Goal: Use online tool/utility: Utilize a website feature to perform a specific function

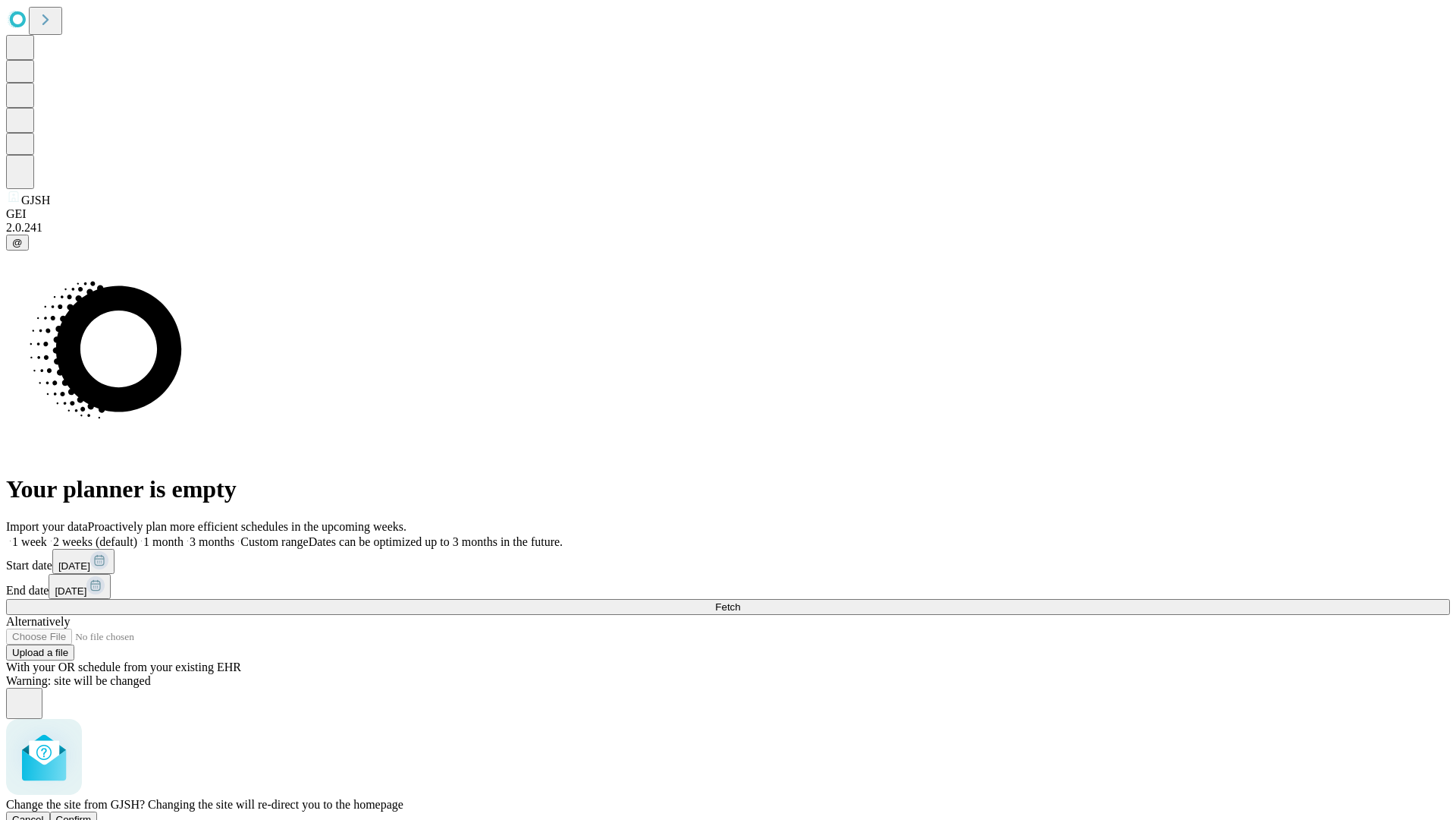
click at [92, 814] on span "Confirm" at bounding box center [74, 819] width 36 height 11
click at [137, 535] on label "2 weeks (default)" at bounding box center [92, 541] width 90 height 13
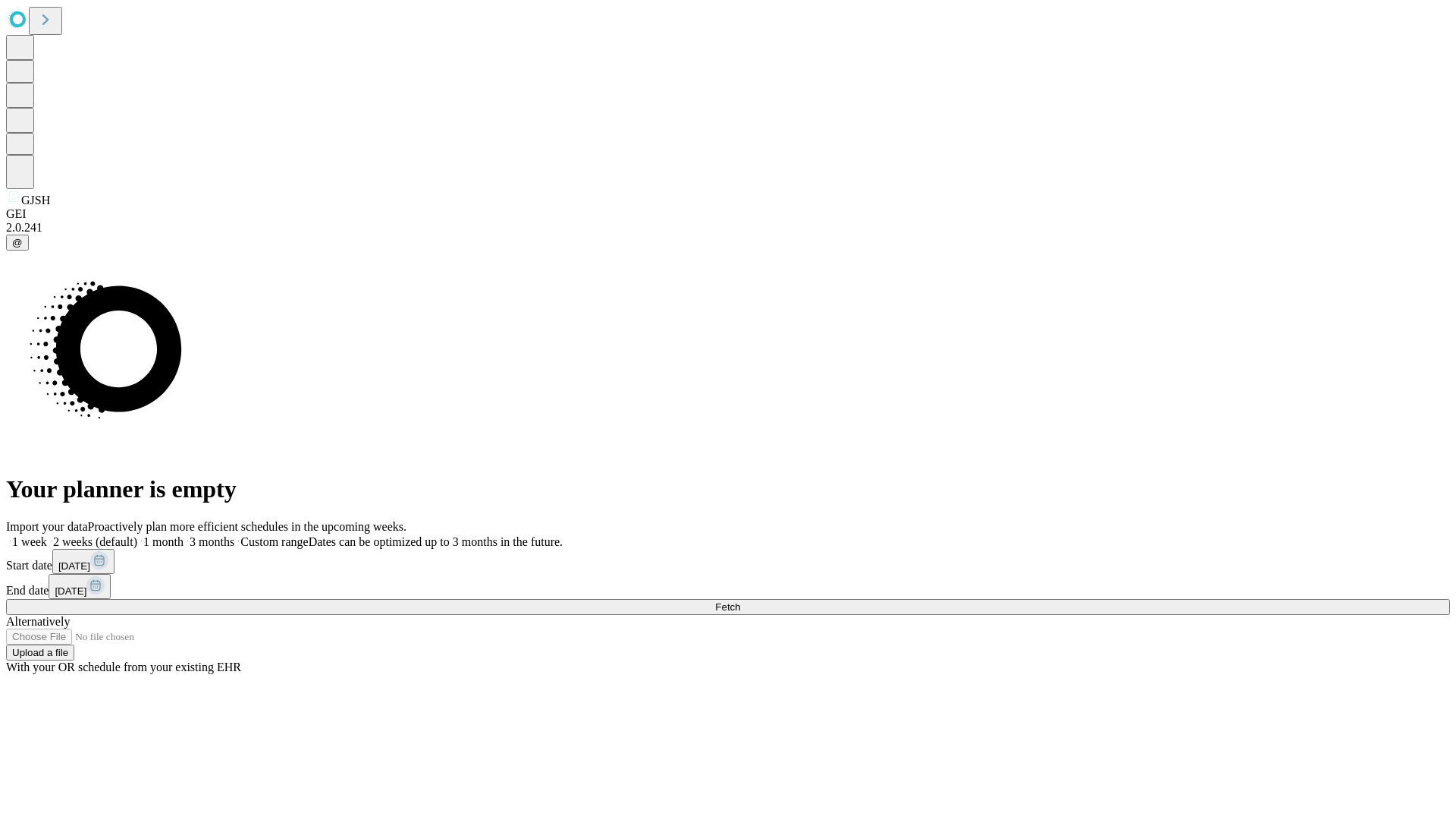
click at [741, 601] on span "Fetch" at bounding box center [728, 606] width 25 height 11
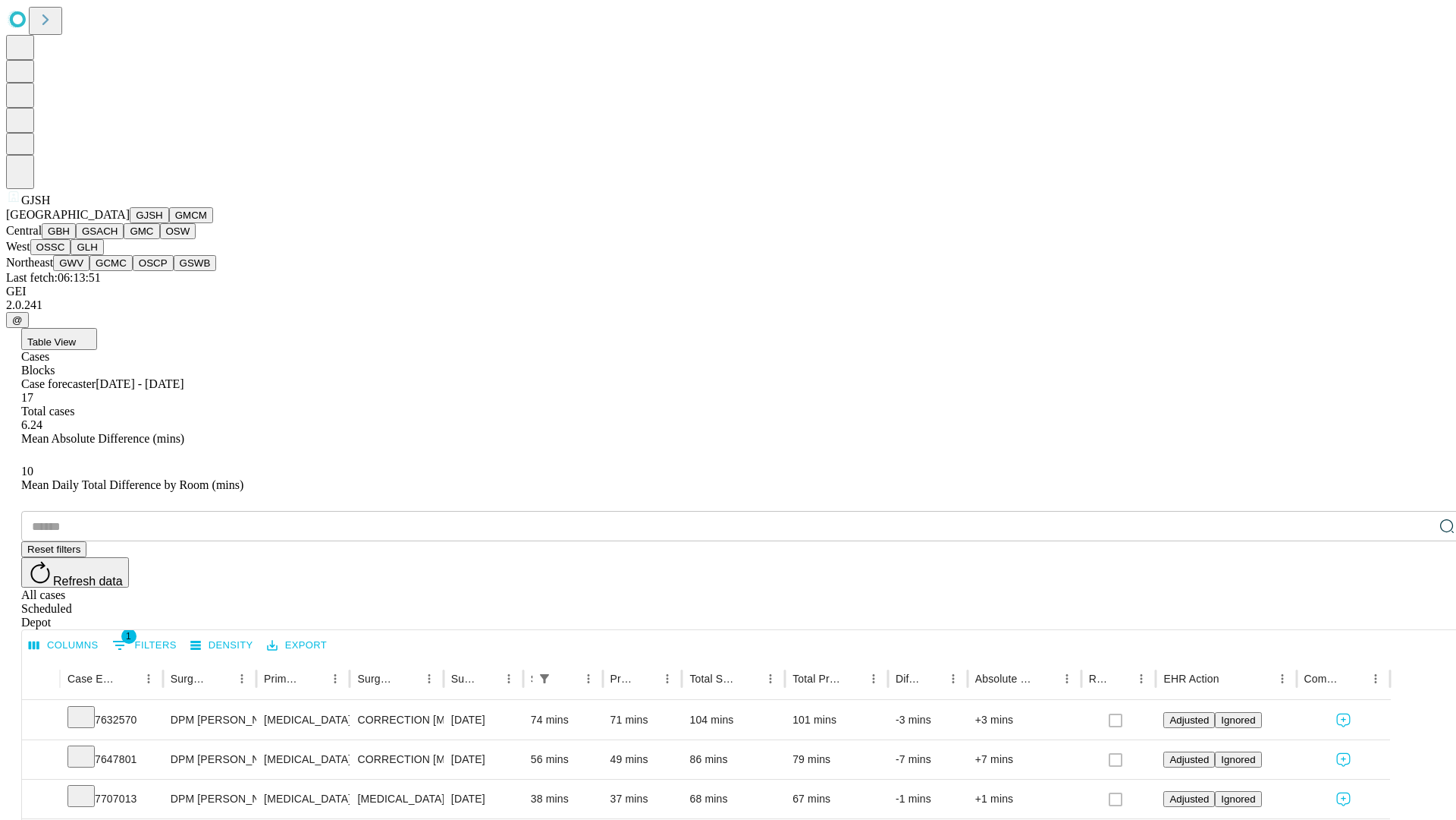
click at [169, 223] on button "GMCM" at bounding box center [191, 215] width 44 height 16
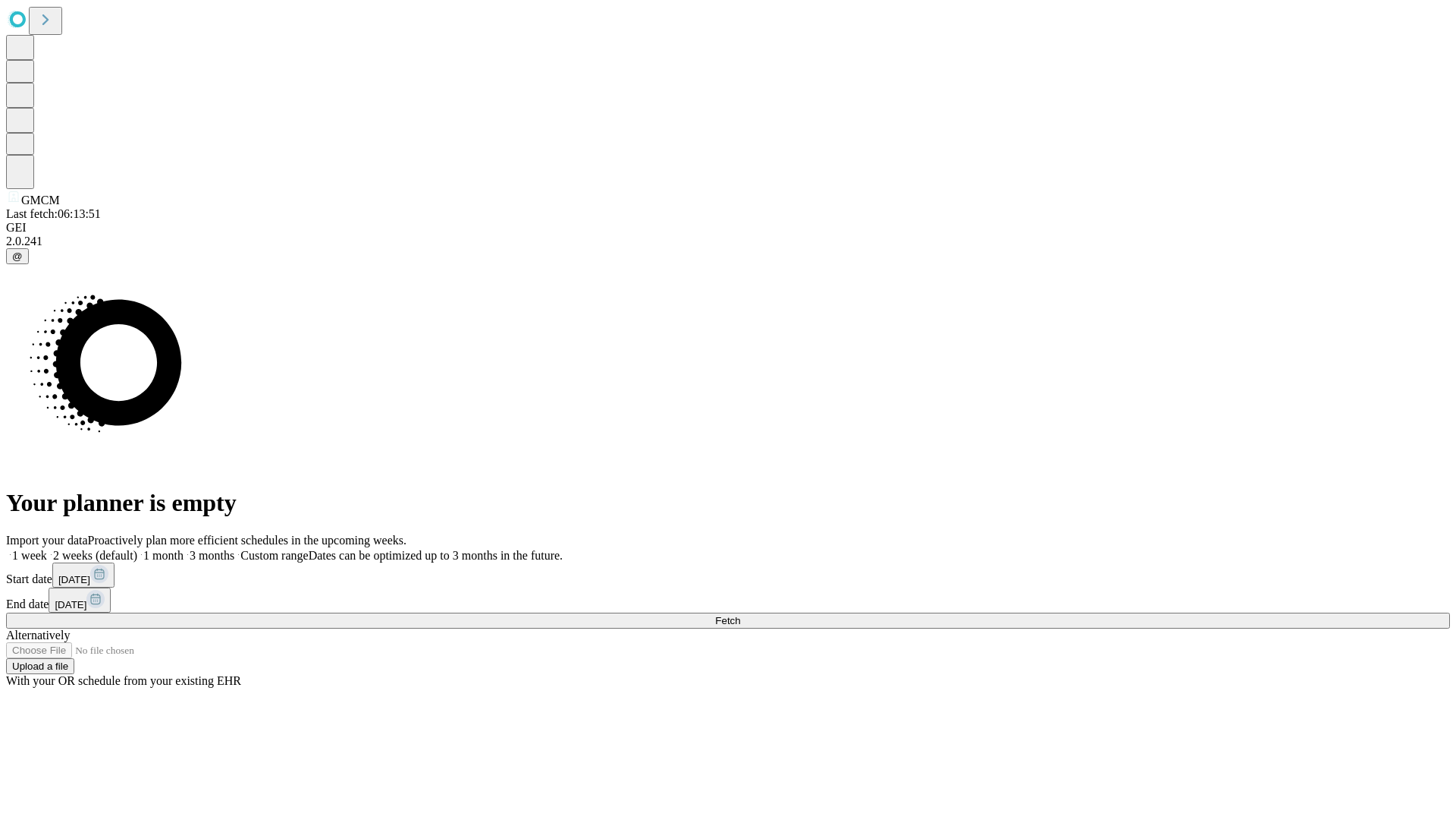
click at [137, 549] on label "2 weeks (default)" at bounding box center [92, 555] width 90 height 13
click at [741, 615] on span "Fetch" at bounding box center [728, 620] width 25 height 11
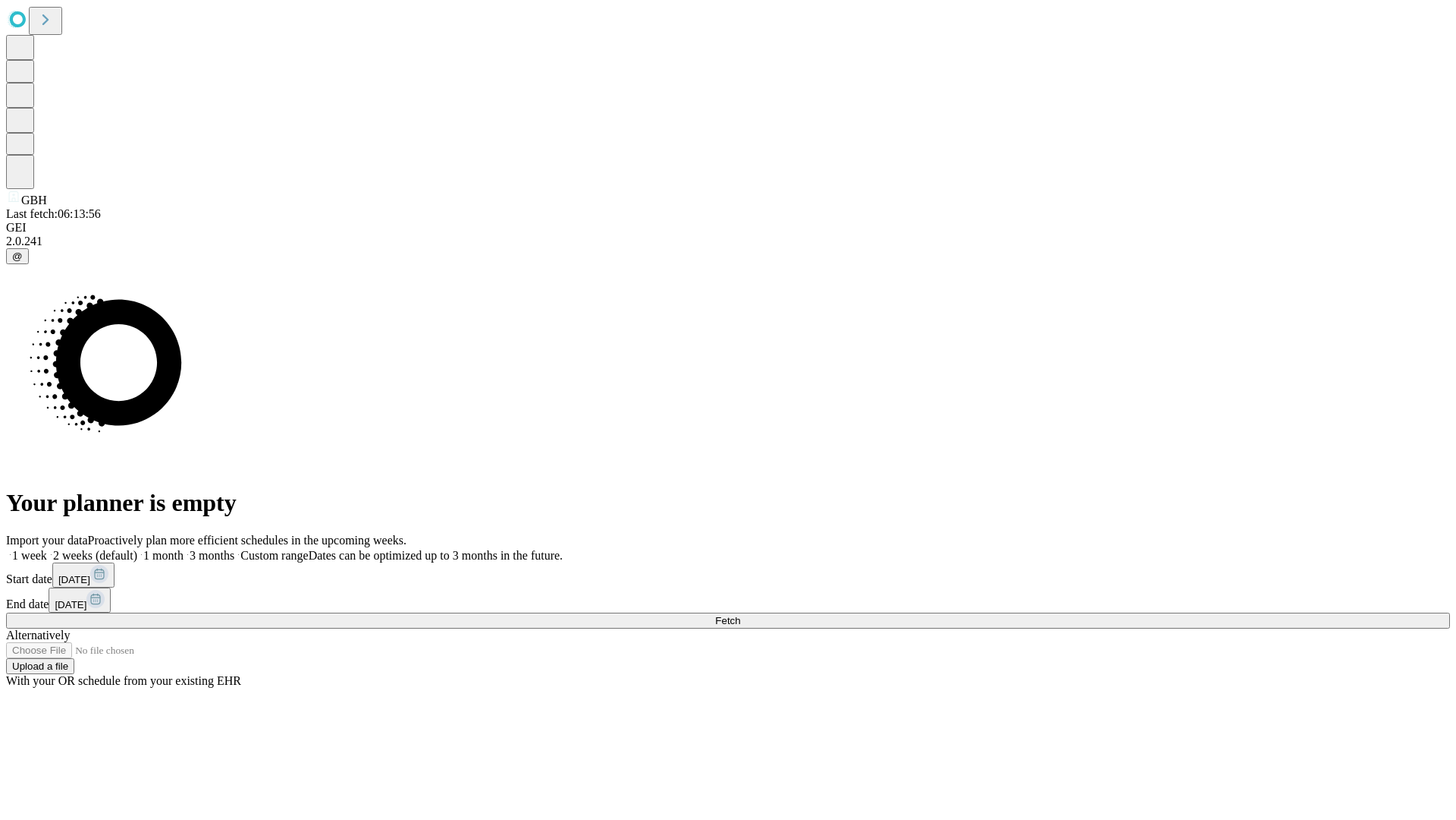
click at [137, 549] on label "2 weeks (default)" at bounding box center [92, 555] width 90 height 13
click at [741, 615] on span "Fetch" at bounding box center [728, 620] width 25 height 11
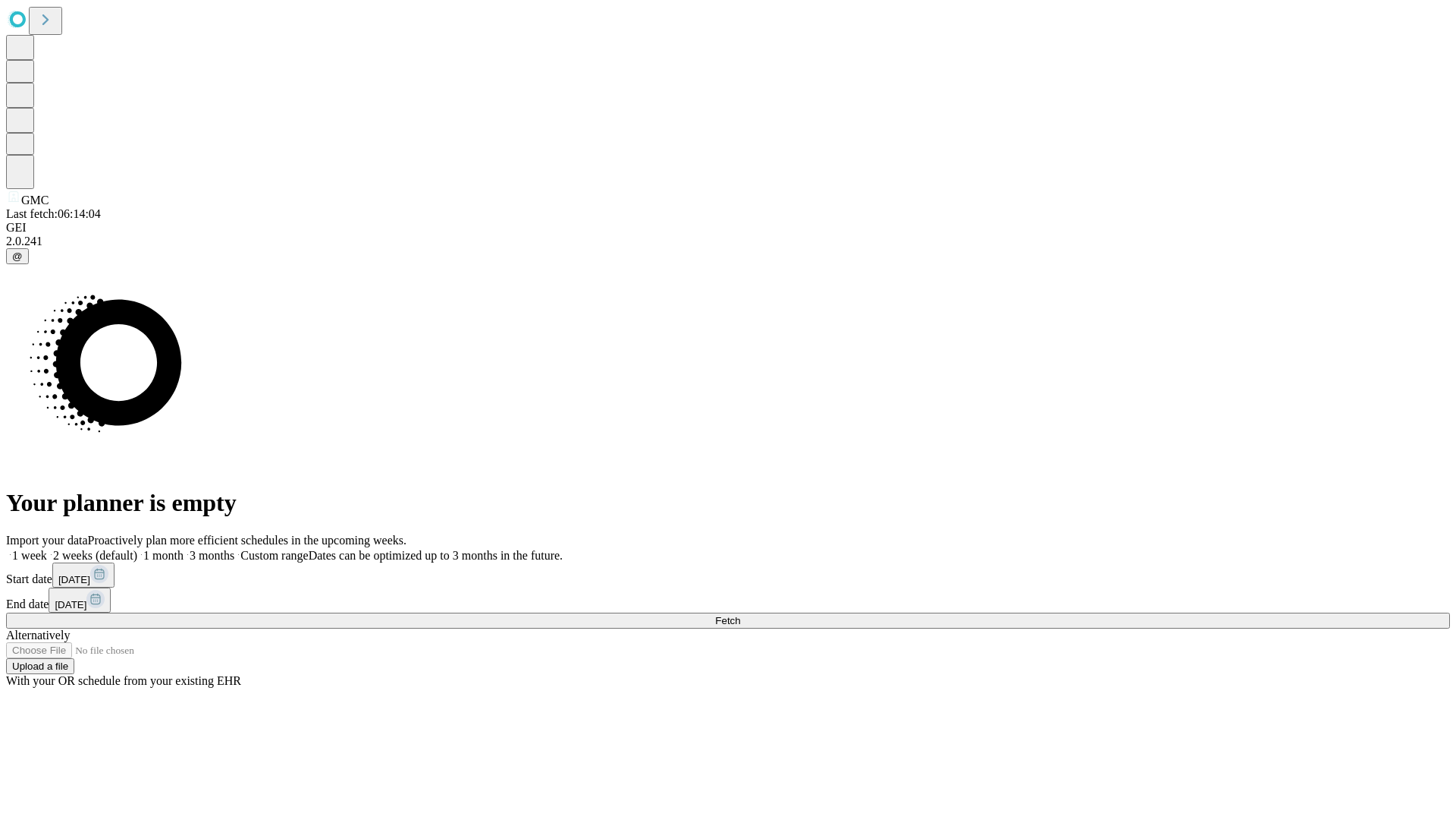
click at [137, 549] on label "2 weeks (default)" at bounding box center [92, 555] width 90 height 13
click at [741, 615] on span "Fetch" at bounding box center [728, 620] width 25 height 11
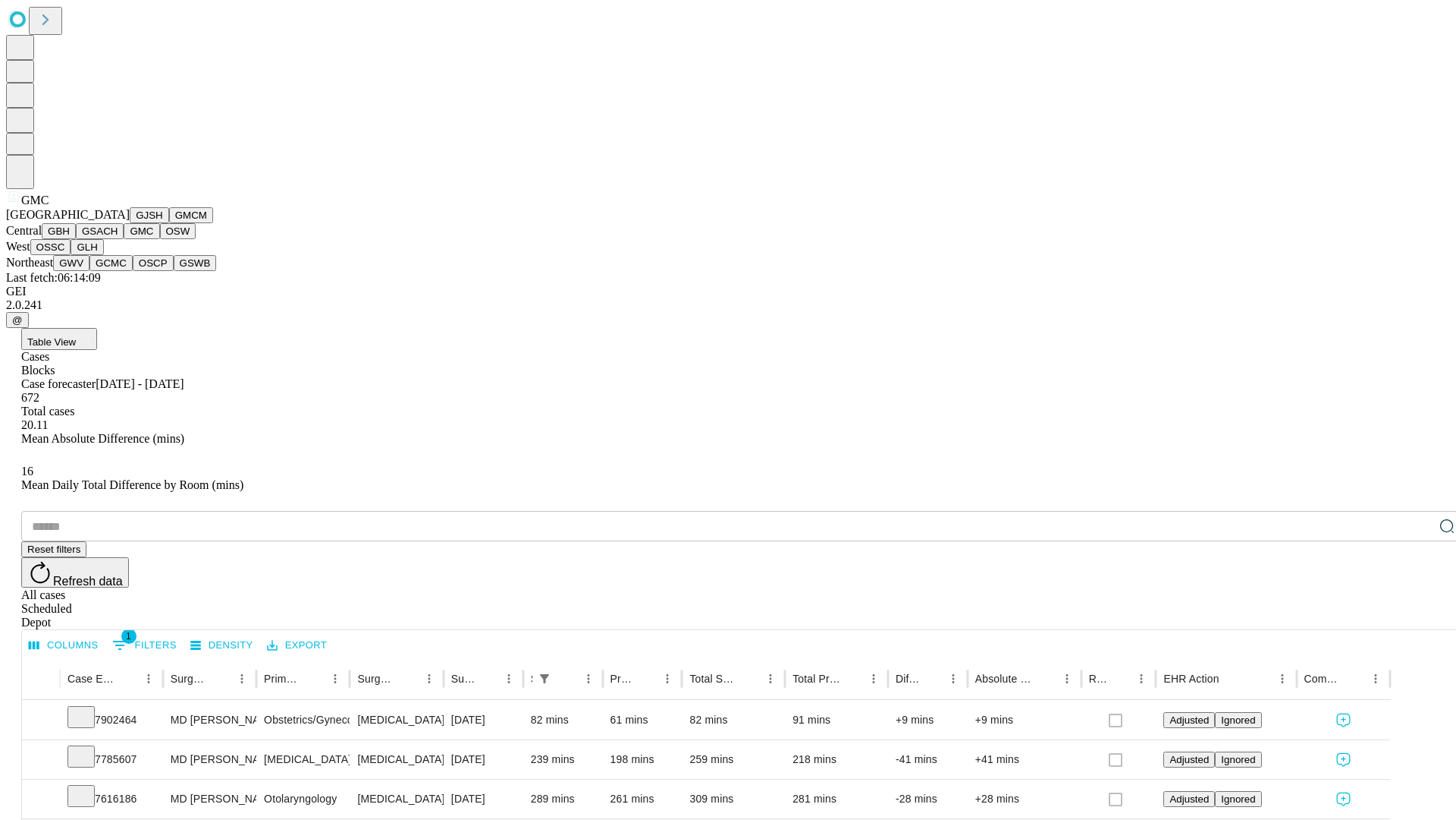
click at [160, 239] on button "OSW" at bounding box center [178, 231] width 36 height 16
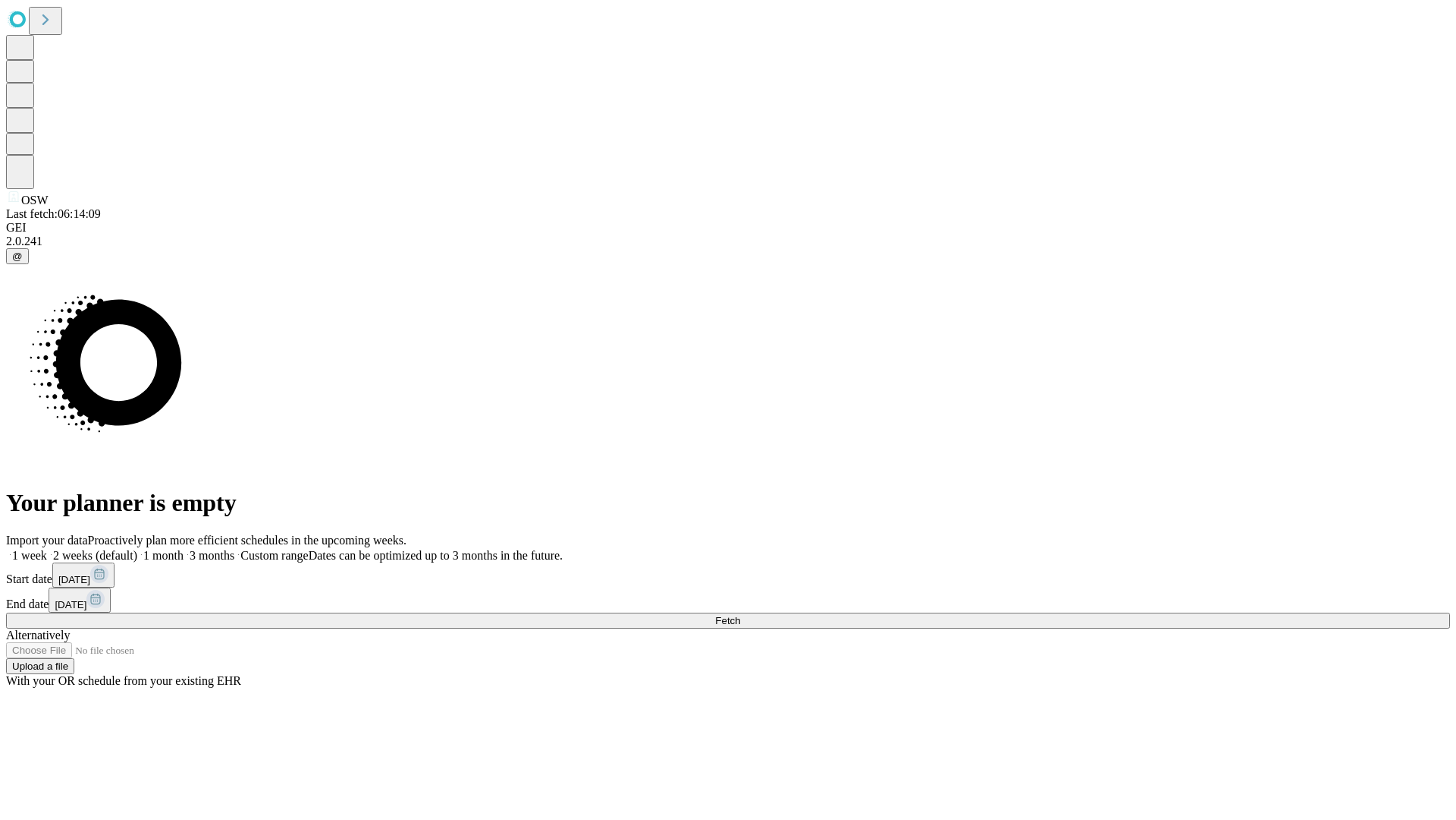
click at [137, 549] on label "2 weeks (default)" at bounding box center [92, 555] width 90 height 13
click at [741, 615] on span "Fetch" at bounding box center [728, 620] width 25 height 11
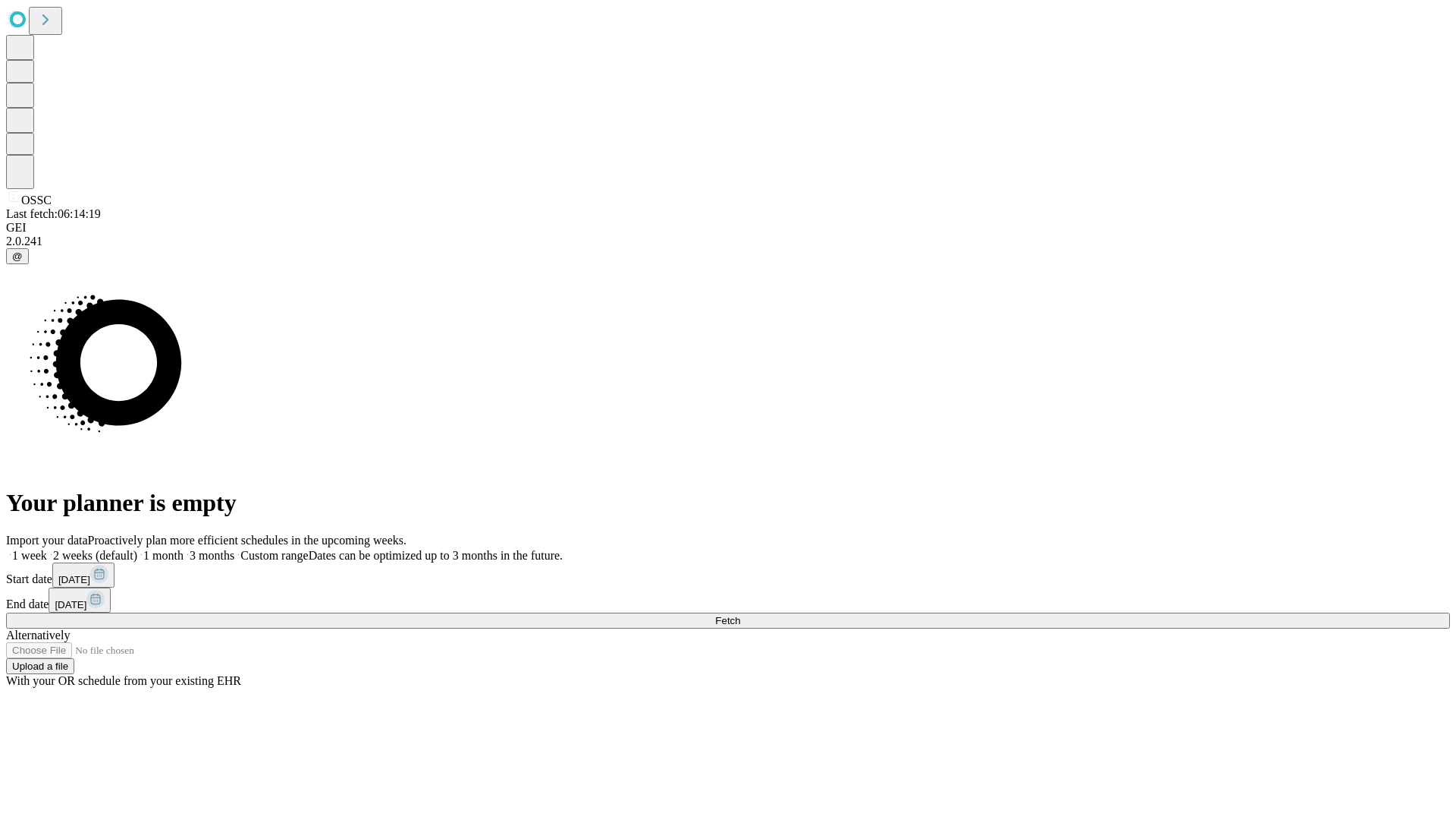
click at [137, 549] on label "2 weeks (default)" at bounding box center [92, 555] width 90 height 13
click at [741, 615] on span "Fetch" at bounding box center [728, 620] width 25 height 11
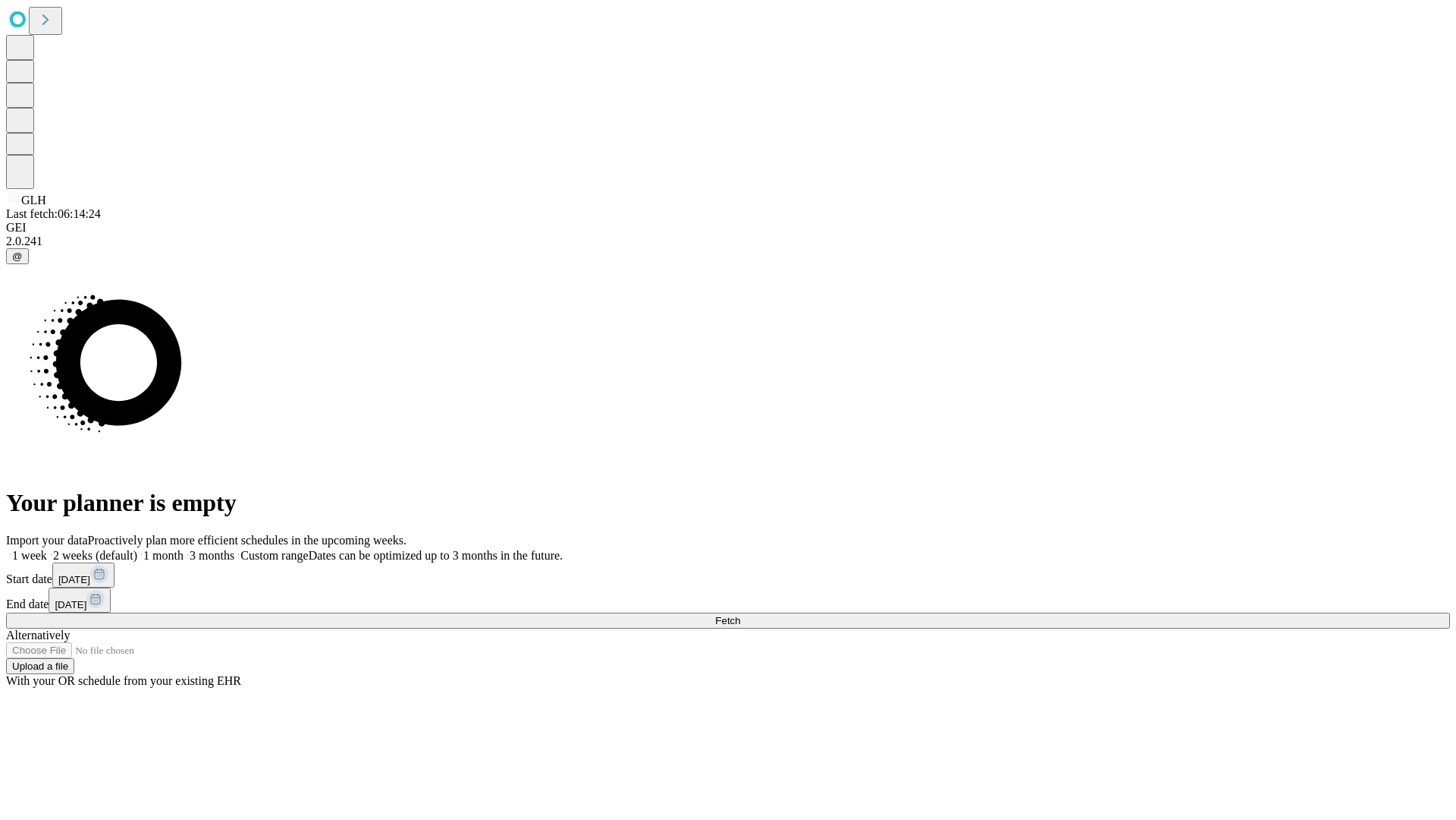
click at [137, 549] on label "2 weeks (default)" at bounding box center [92, 555] width 90 height 13
click at [741, 615] on span "Fetch" at bounding box center [728, 620] width 25 height 11
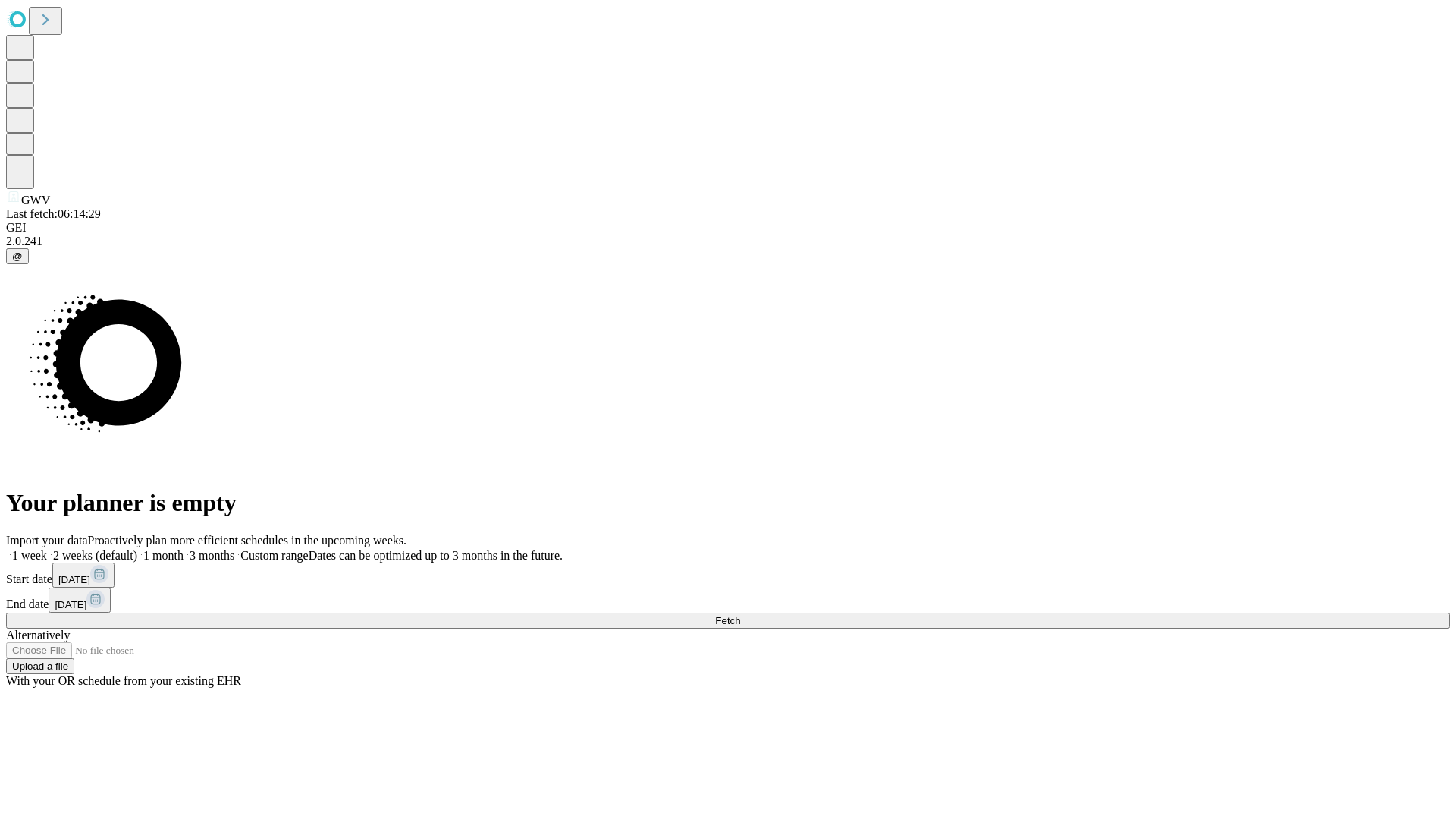
click at [137, 549] on label "2 weeks (default)" at bounding box center [92, 555] width 90 height 13
click at [741, 615] on span "Fetch" at bounding box center [728, 620] width 25 height 11
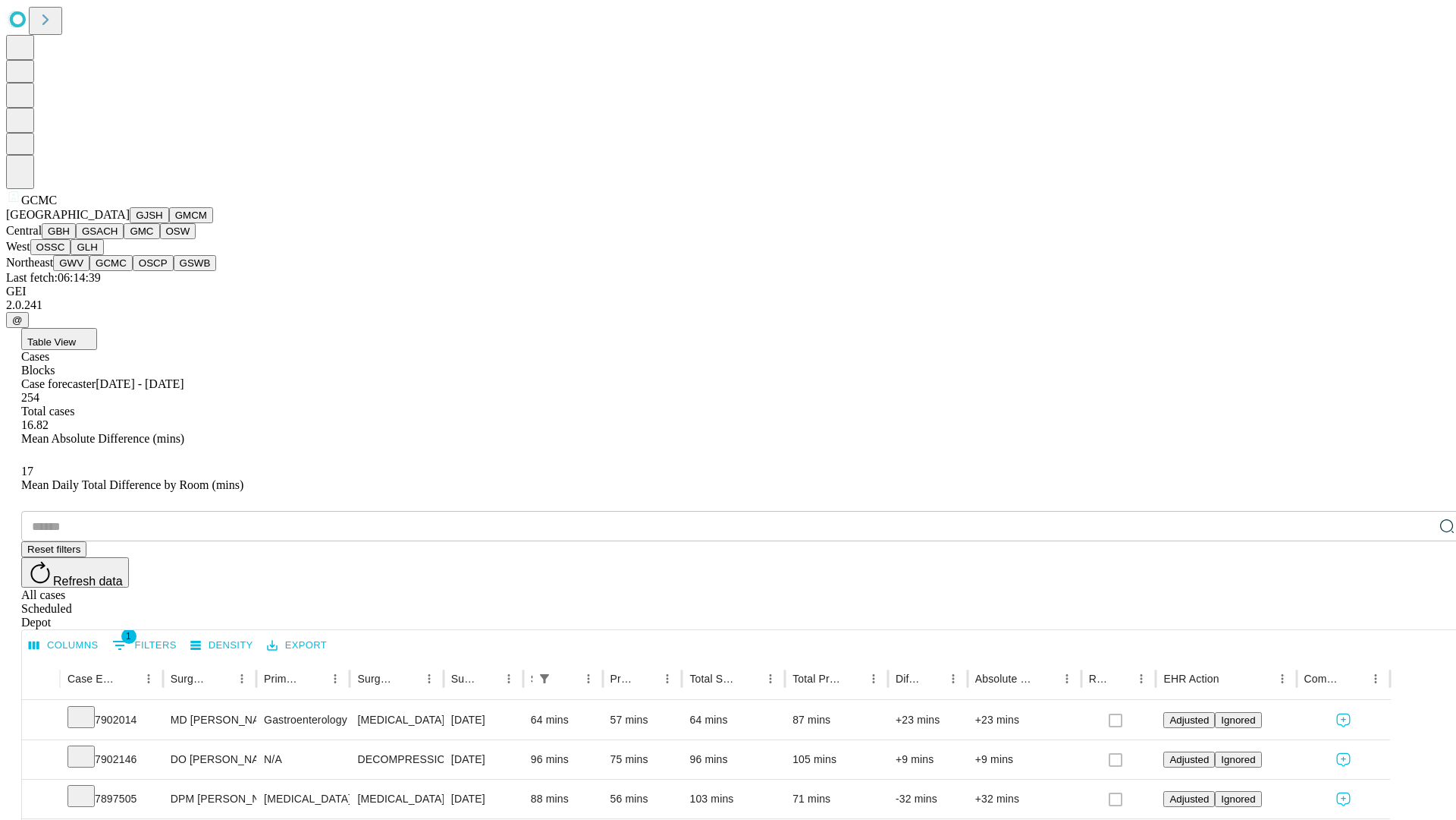
click at [133, 271] on button "OSCP" at bounding box center [153, 263] width 41 height 16
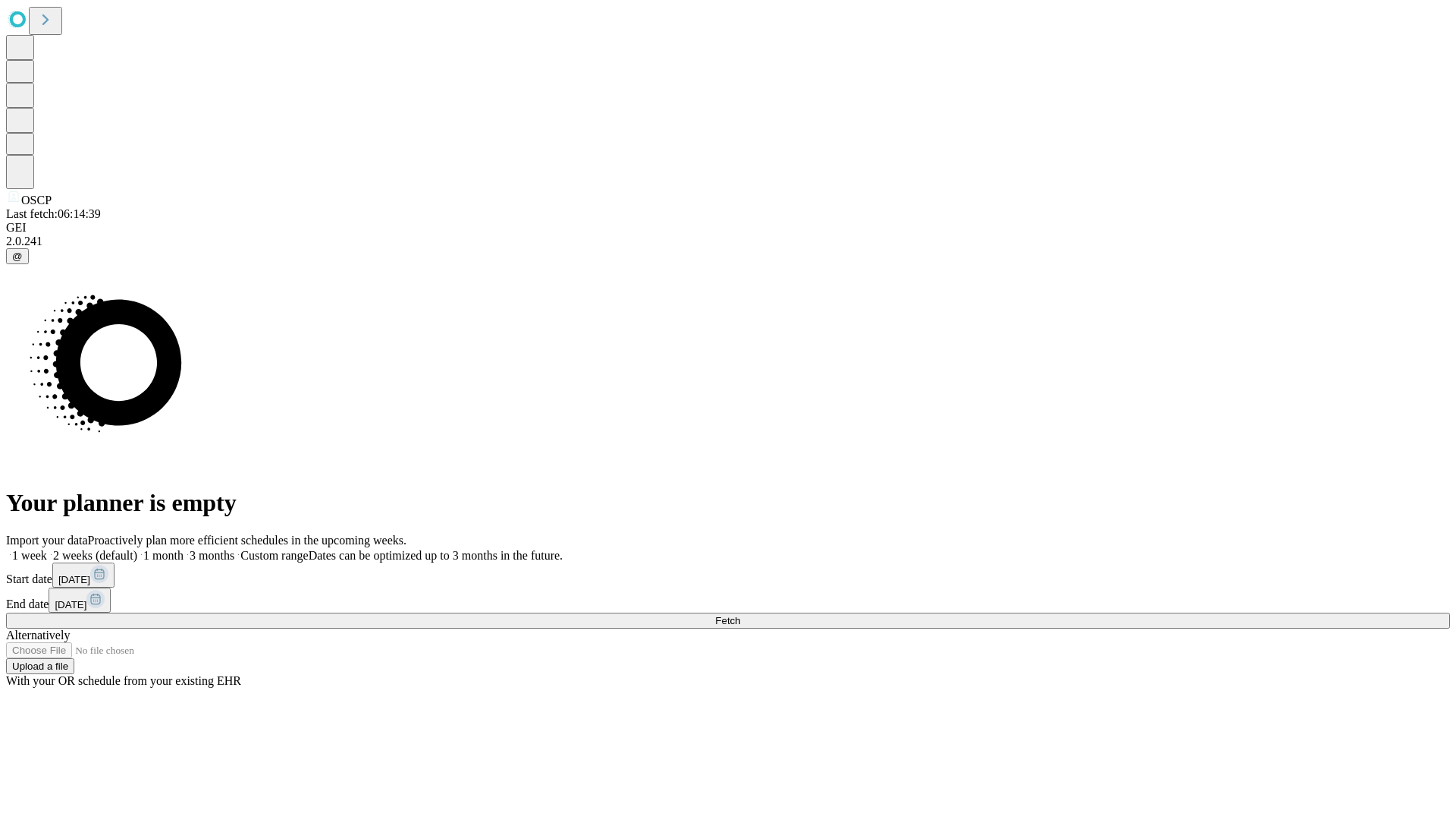
click at [137, 549] on label "2 weeks (default)" at bounding box center [92, 555] width 90 height 13
click at [741, 615] on span "Fetch" at bounding box center [728, 620] width 25 height 11
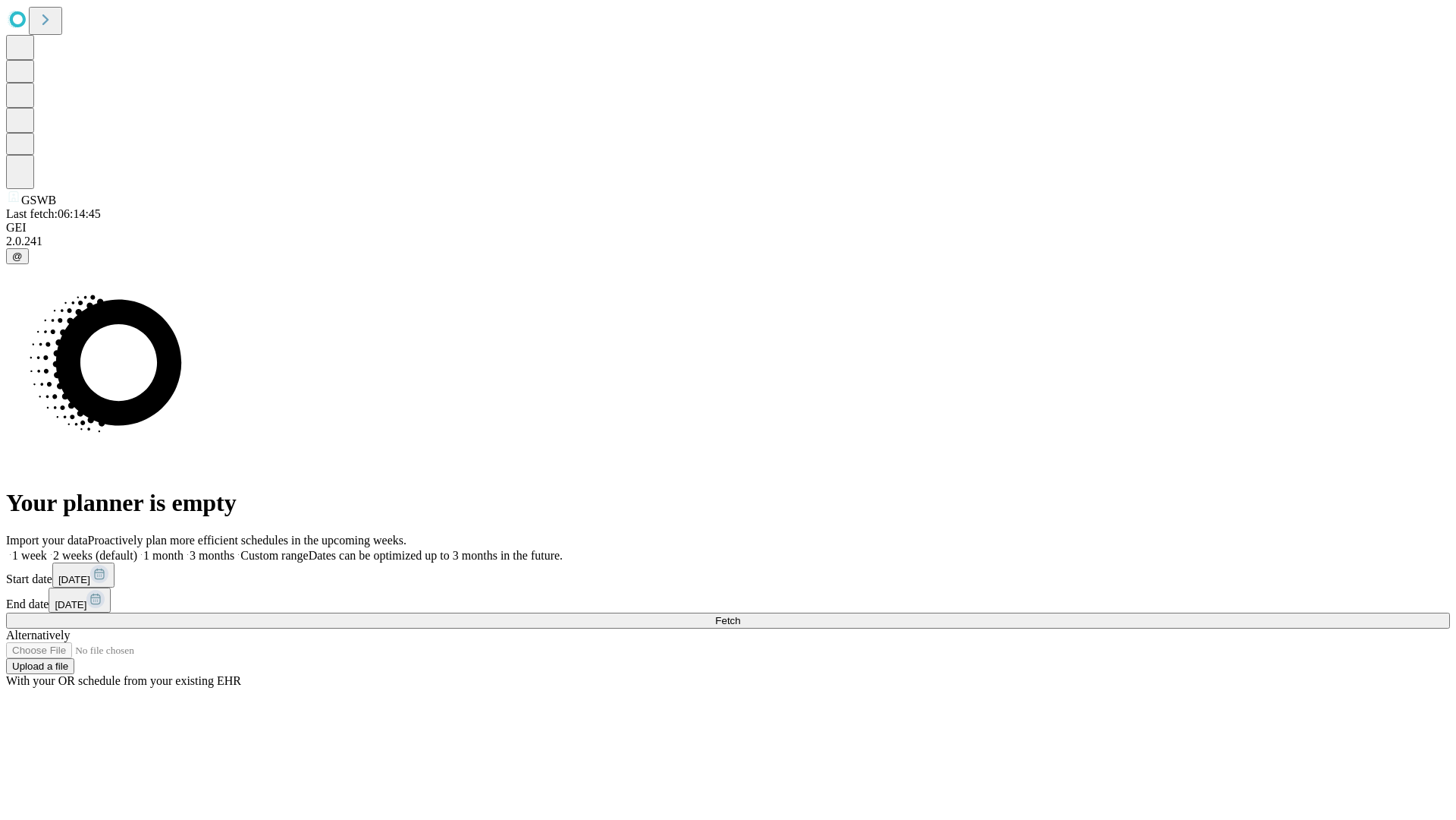
click at [137, 549] on label "2 weeks (default)" at bounding box center [92, 555] width 90 height 13
click at [741, 615] on span "Fetch" at bounding box center [728, 620] width 25 height 11
